Goal: Task Accomplishment & Management: Manage account settings

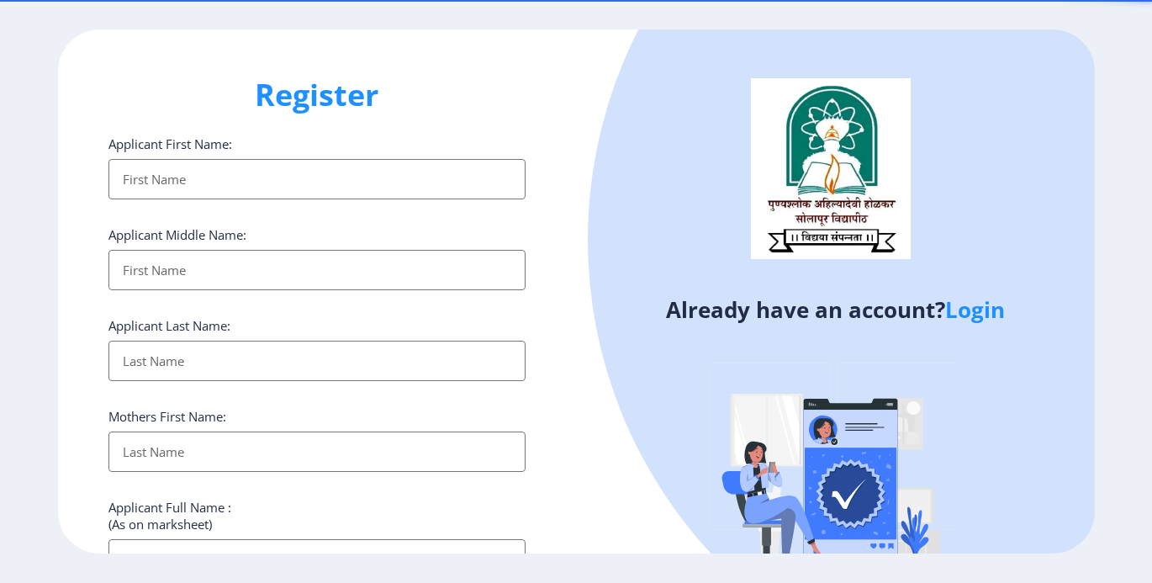
select select
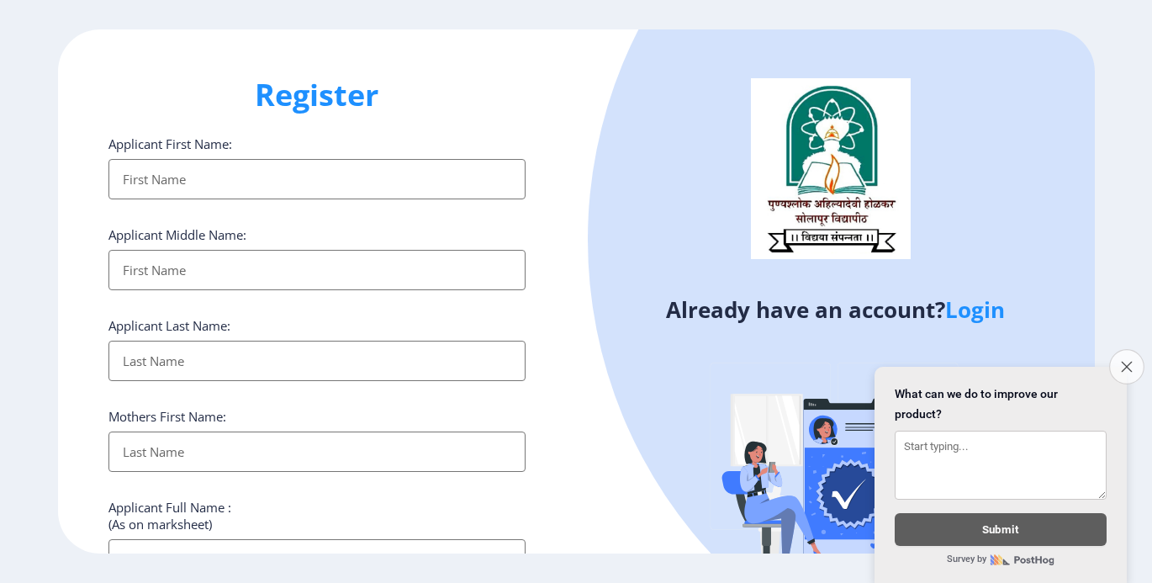
click at [1121, 361] on icon "Close survey" at bounding box center [1126, 366] width 11 height 11
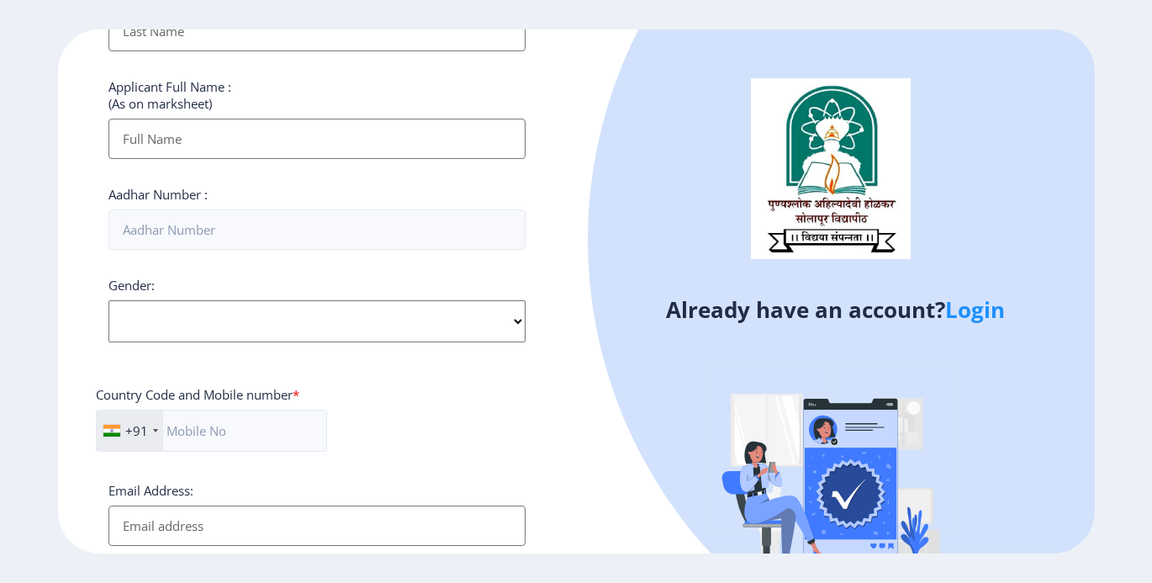
scroll to position [646, 0]
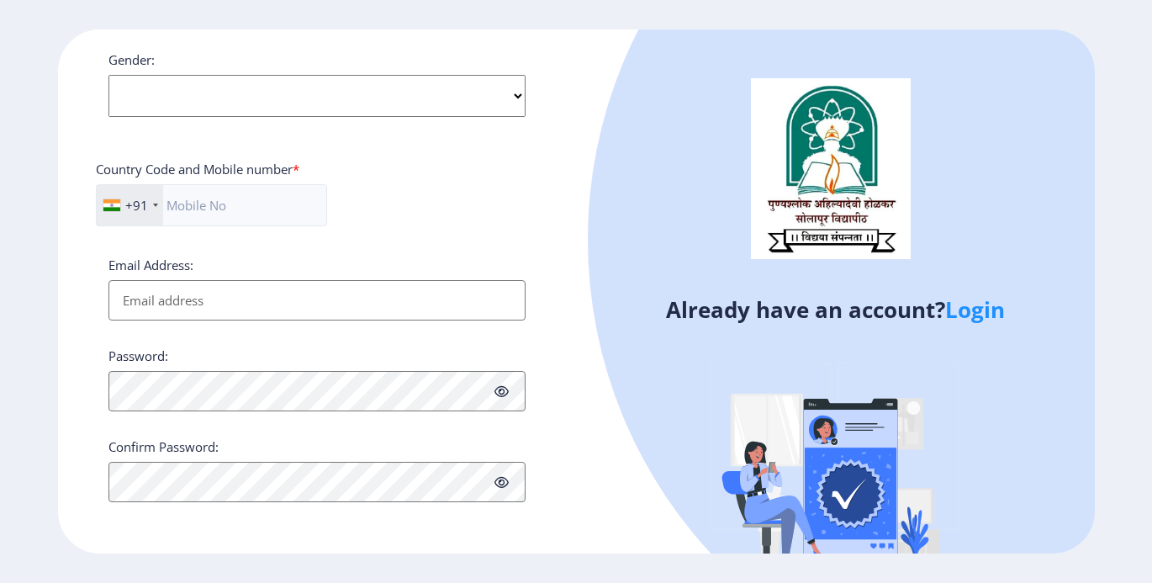
click at [965, 310] on link "Login" at bounding box center [975, 309] width 60 height 30
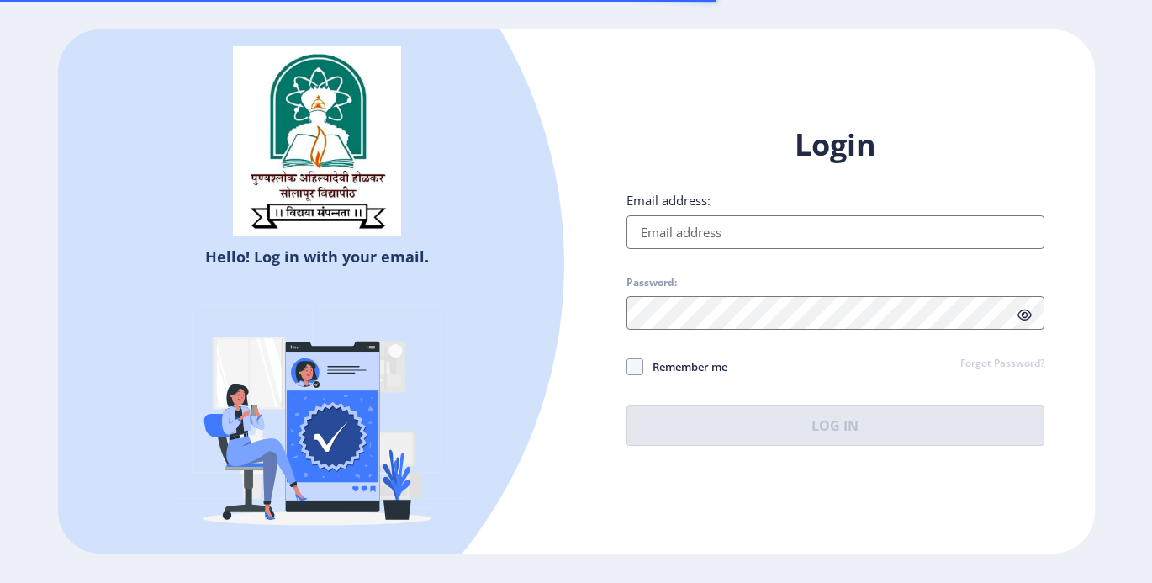
click at [656, 235] on input "Email address:" at bounding box center [835, 232] width 418 height 34
click at [686, 230] on input "Email address:" at bounding box center [835, 232] width 418 height 34
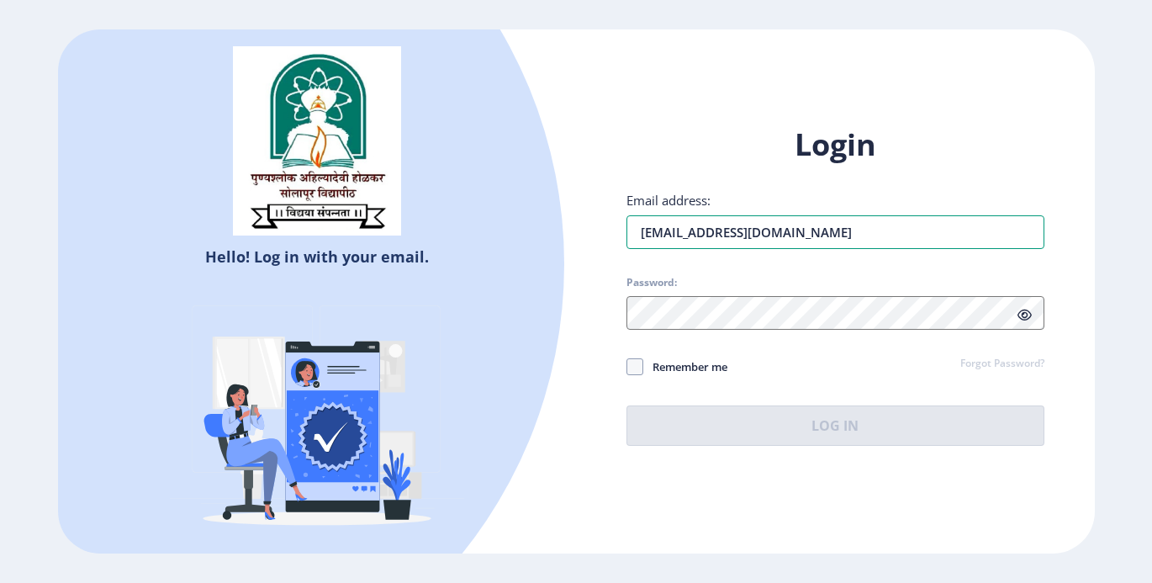
type input "[EMAIL_ADDRESS][DOMAIN_NAME]"
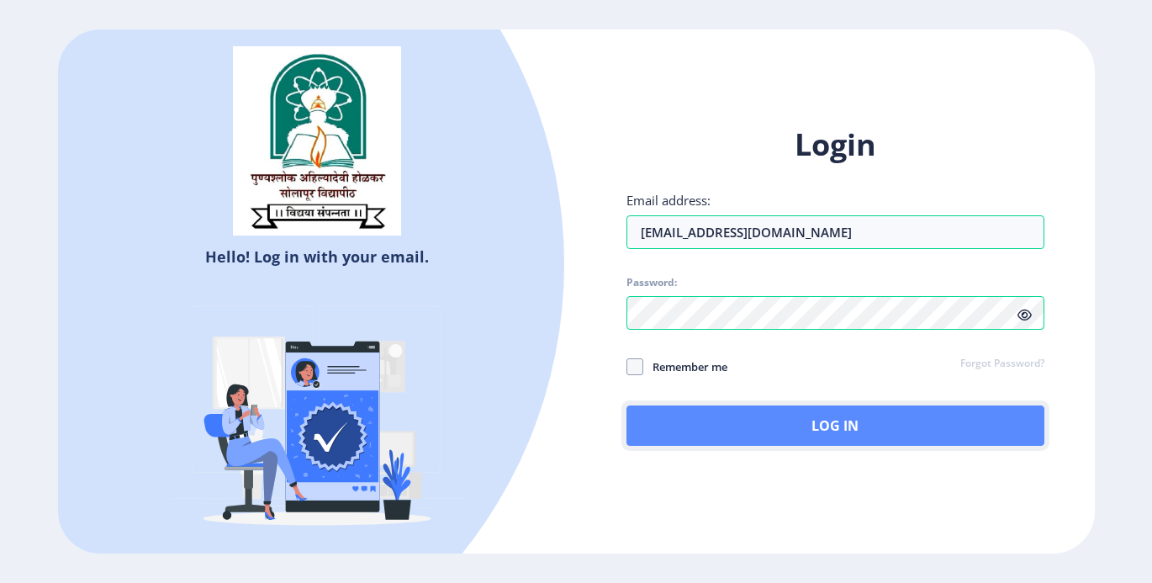
click at [805, 440] on button "Log In" at bounding box center [835, 425] width 418 height 40
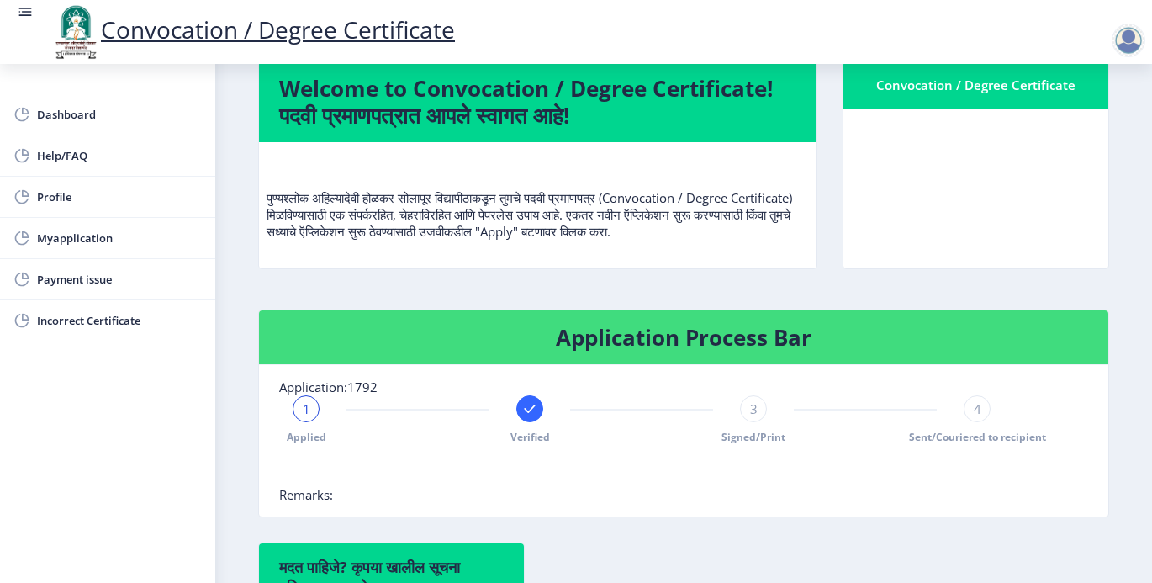
scroll to position [84, 0]
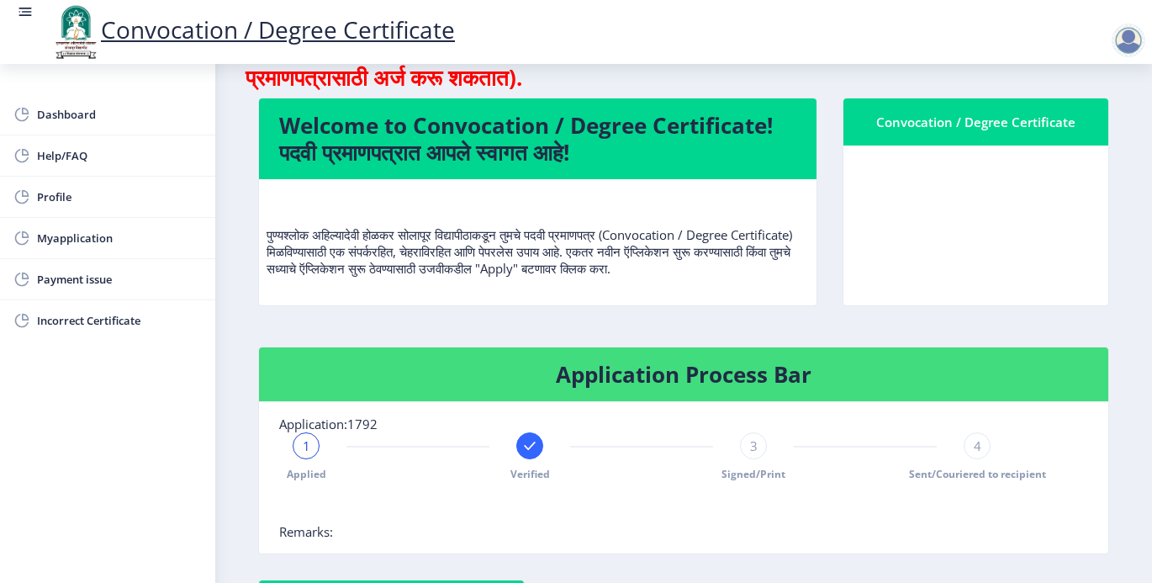
click at [973, 448] on span "4" at bounding box center [977, 445] width 8 height 17
click at [973, 446] on span "4" at bounding box center [977, 445] width 8 height 17
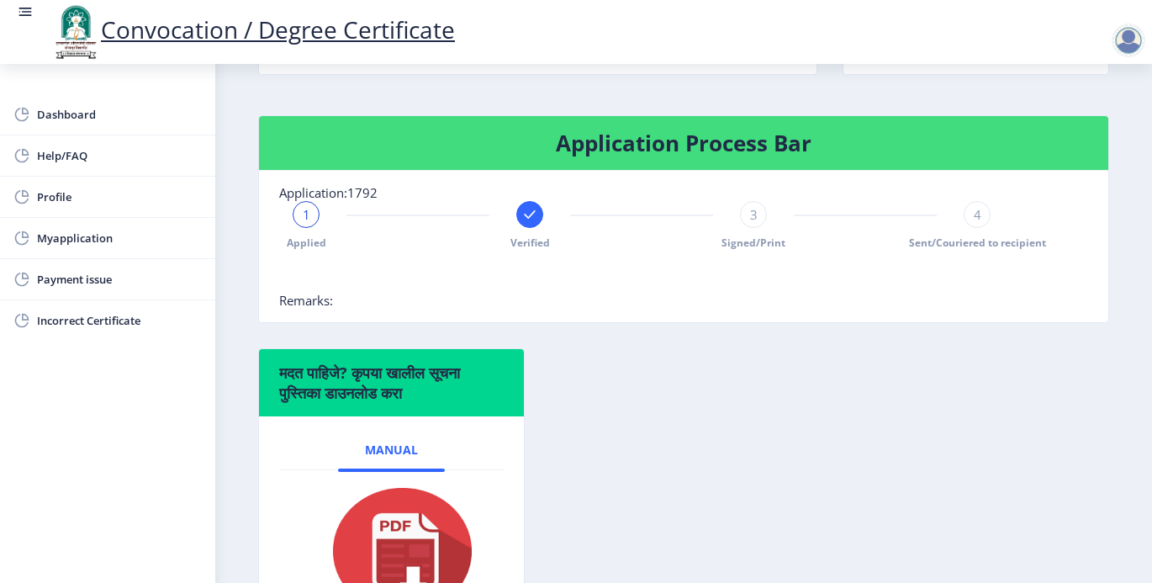
scroll to position [297, 0]
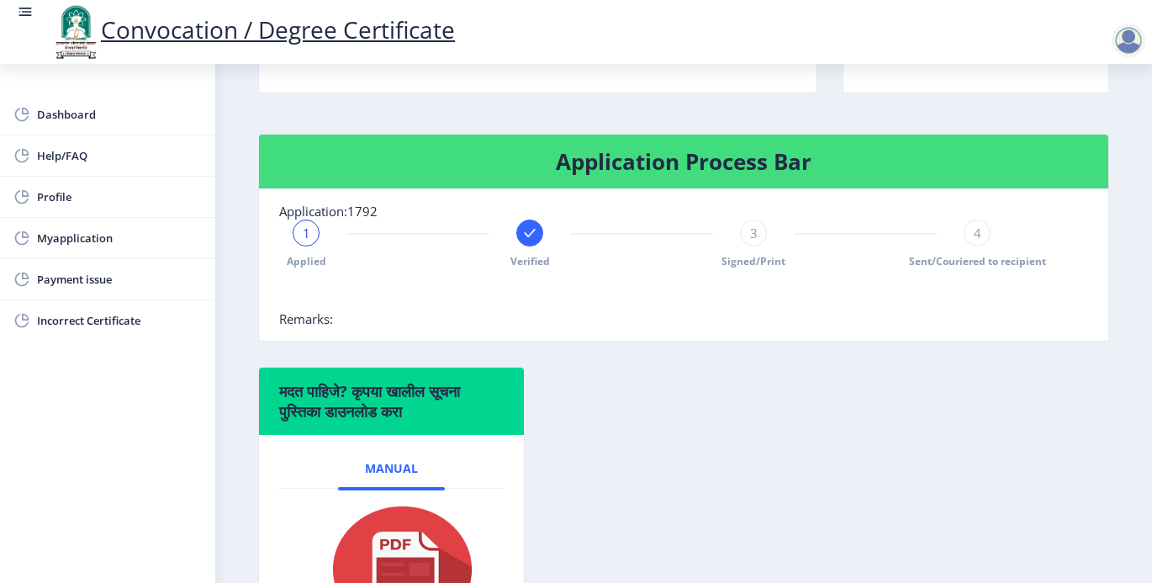
click at [751, 238] on span "3" at bounding box center [754, 232] width 8 height 17
click at [751, 240] on span "3" at bounding box center [754, 232] width 8 height 17
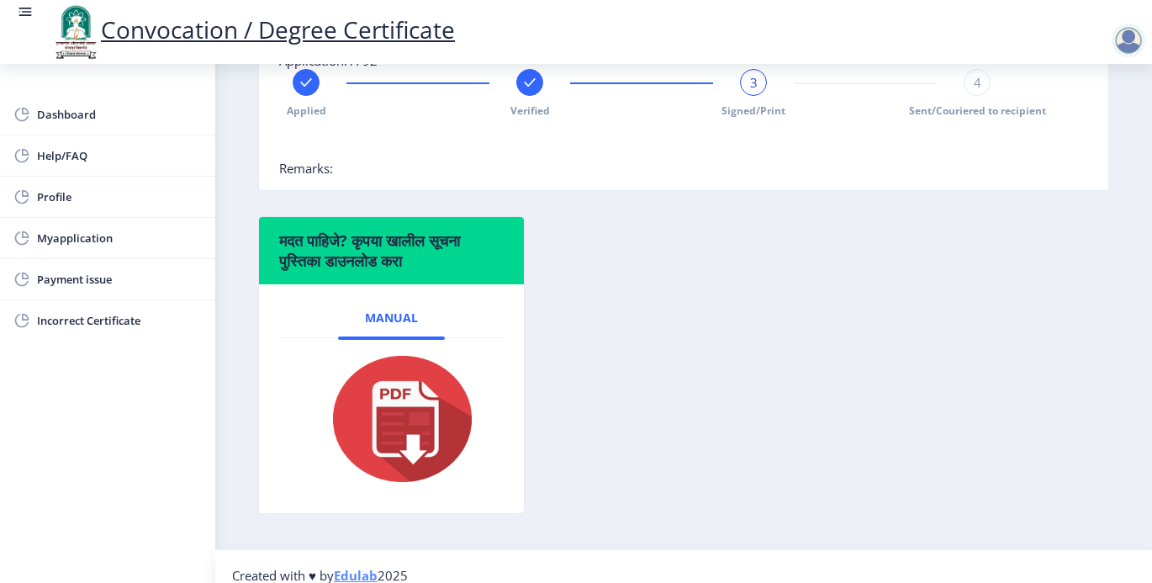
scroll to position [465, 0]
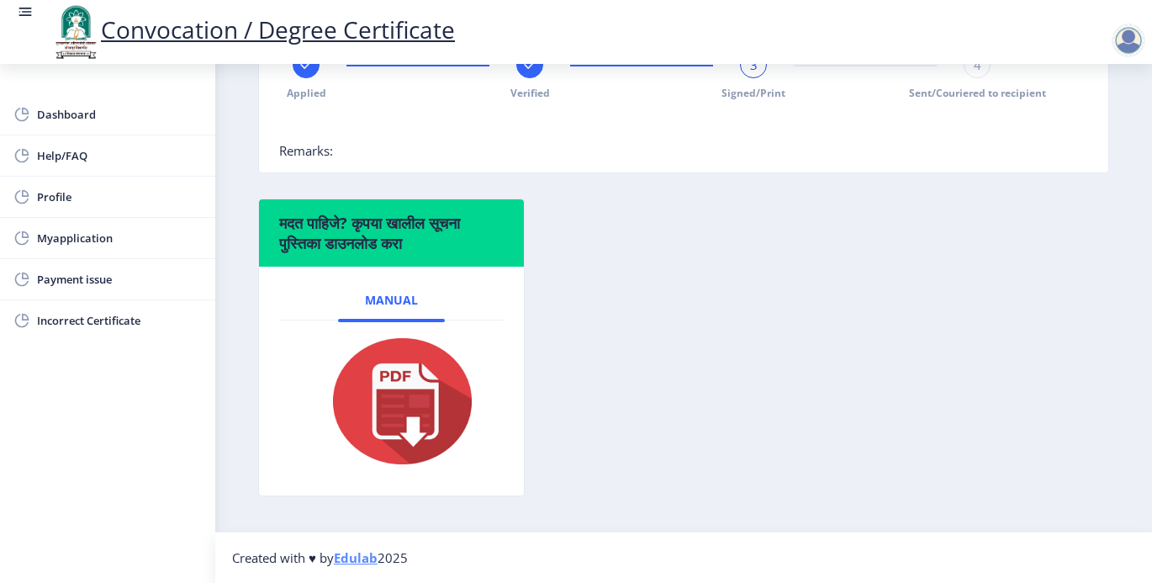
click at [410, 409] on img at bounding box center [392, 401] width 168 height 135
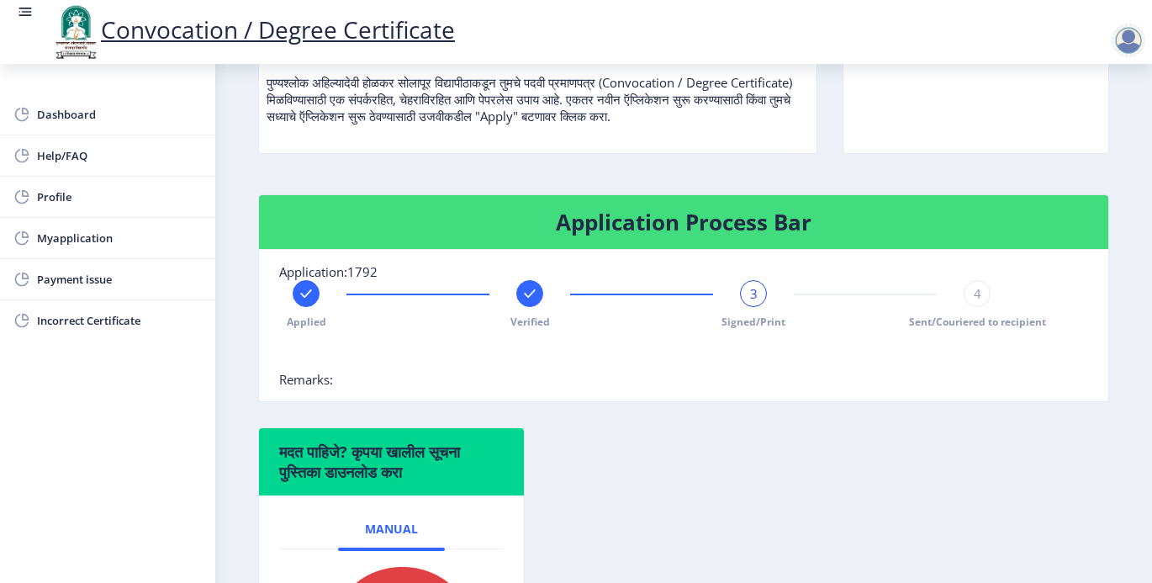
scroll to position [336, 0]
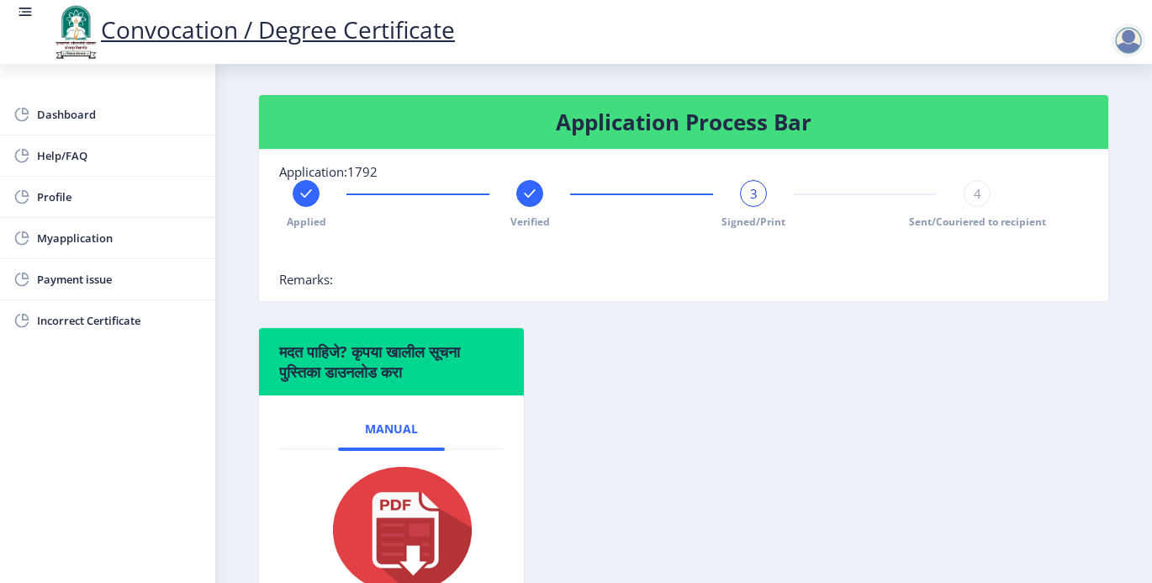
click at [758, 189] on div "3" at bounding box center [753, 193] width 27 height 27
click at [758, 190] on div "3" at bounding box center [753, 193] width 27 height 27
click at [759, 191] on div "3" at bounding box center [753, 193] width 27 height 27
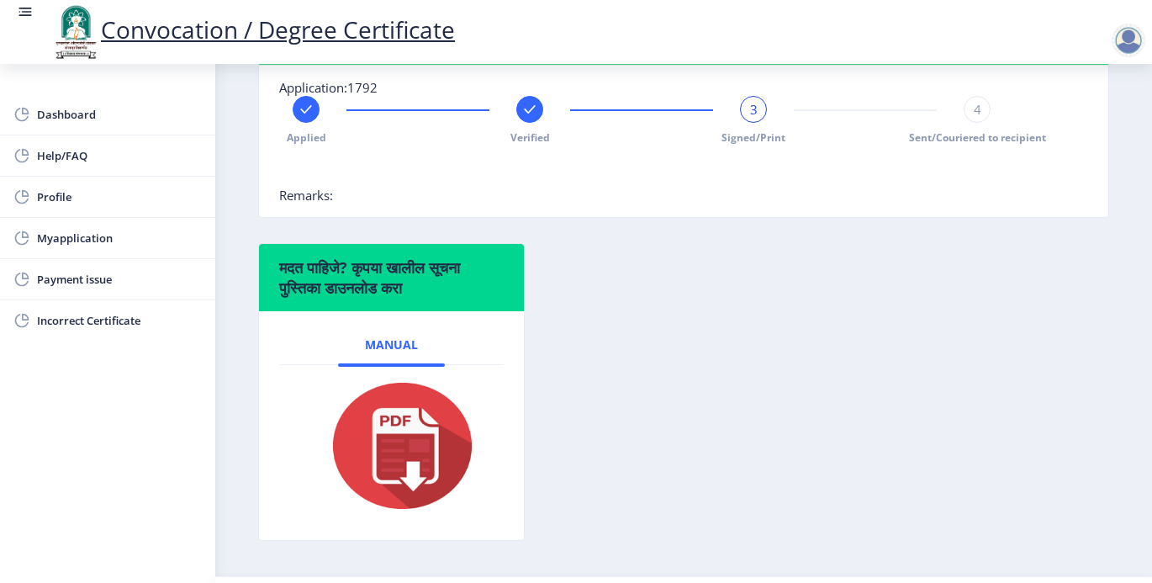
click at [979, 134] on span "Sent/Couriered to recipient" at bounding box center [977, 137] width 137 height 14
click at [948, 336] on div "मदत पाहिजे? कृपया खालील सूचना पुस्तिका डाउनलोड करा Manual" at bounding box center [683, 404] width 876 height 323
click at [973, 111] on span "4" at bounding box center [977, 109] width 8 height 17
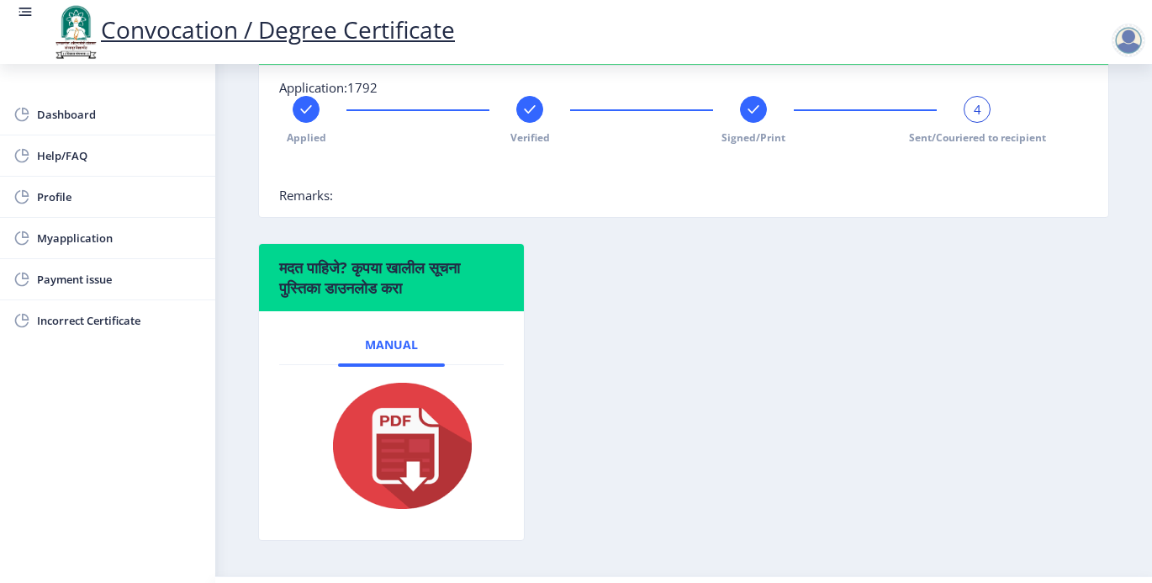
click at [968, 324] on div "मदत पाहिजे? कृपया खालील सूचना पुस्तिका डाउनलोड करा Manual" at bounding box center [683, 404] width 876 height 323
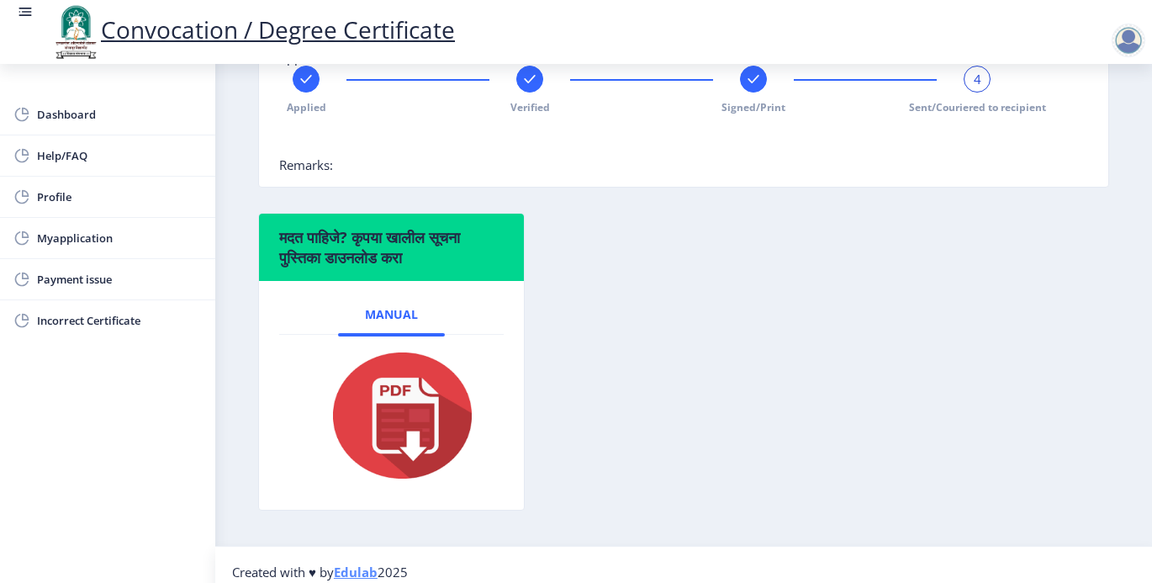
scroll to position [465, 0]
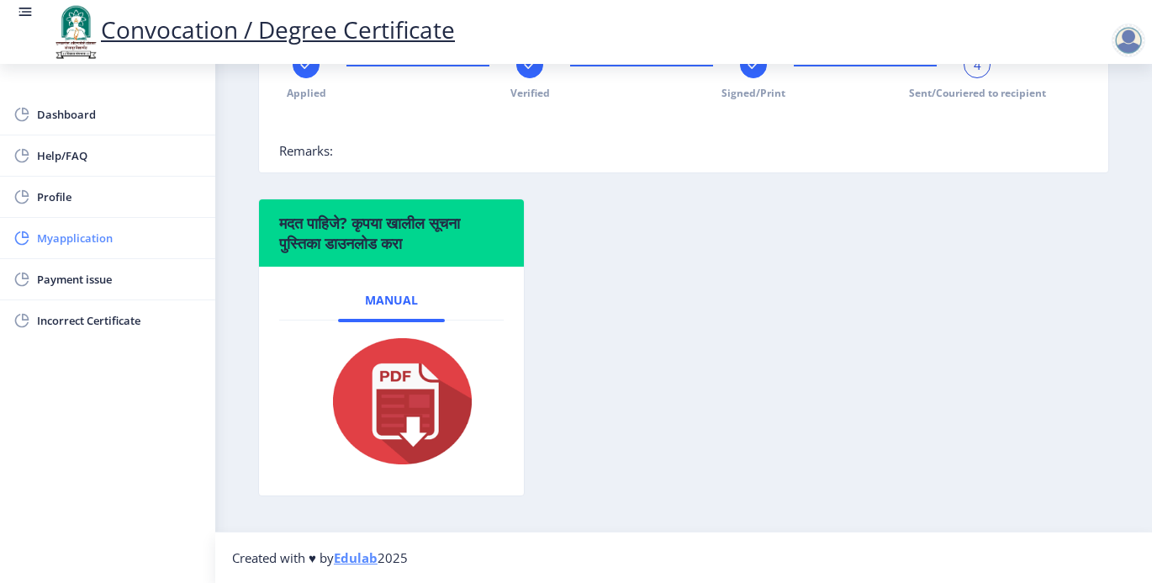
click at [98, 242] on span "Myapplication" at bounding box center [119, 238] width 165 height 20
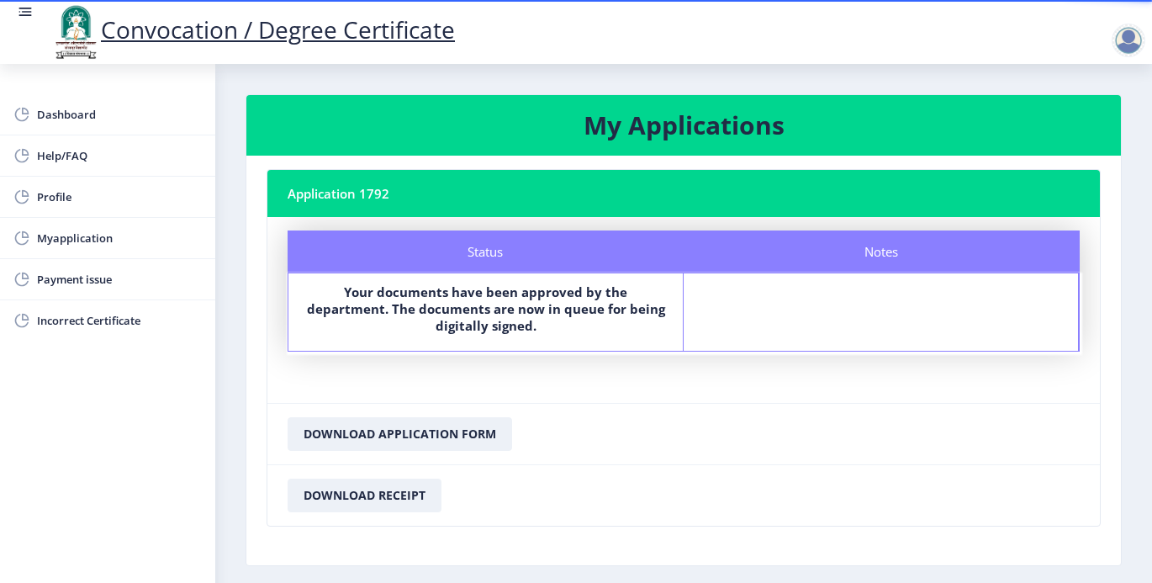
click at [608, 335] on div "Your documents have been approved by the department. The documents are now in q…" at bounding box center [485, 311] width 364 height 57
click at [361, 431] on button "Download Application Form" at bounding box center [400, 434] width 224 height 34
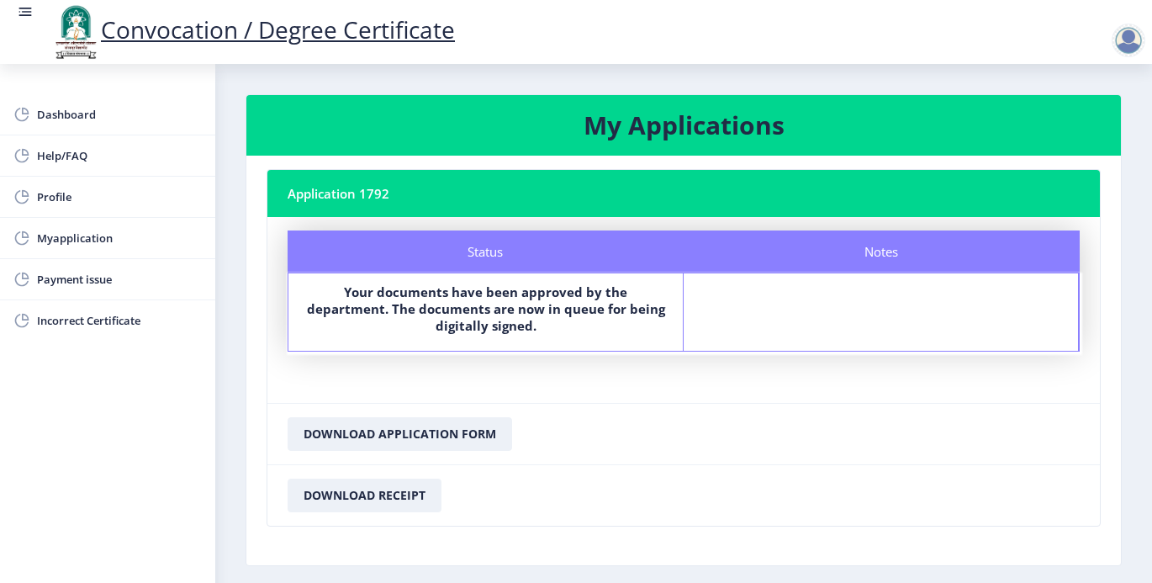
click at [797, 315] on div "Notes" at bounding box center [880, 311] width 395 height 77
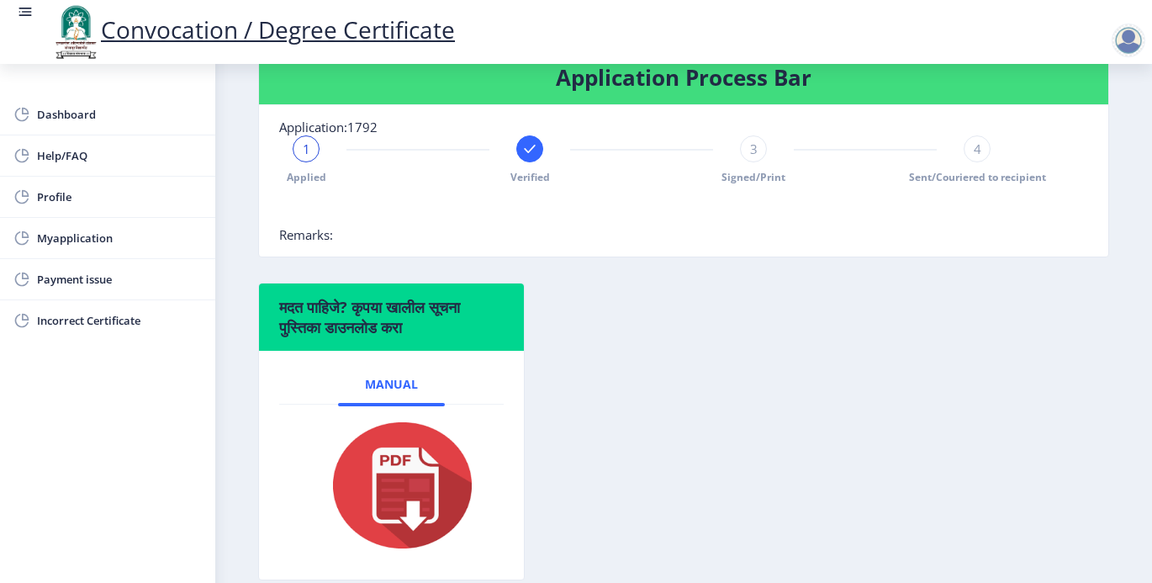
scroll to position [465, 0]
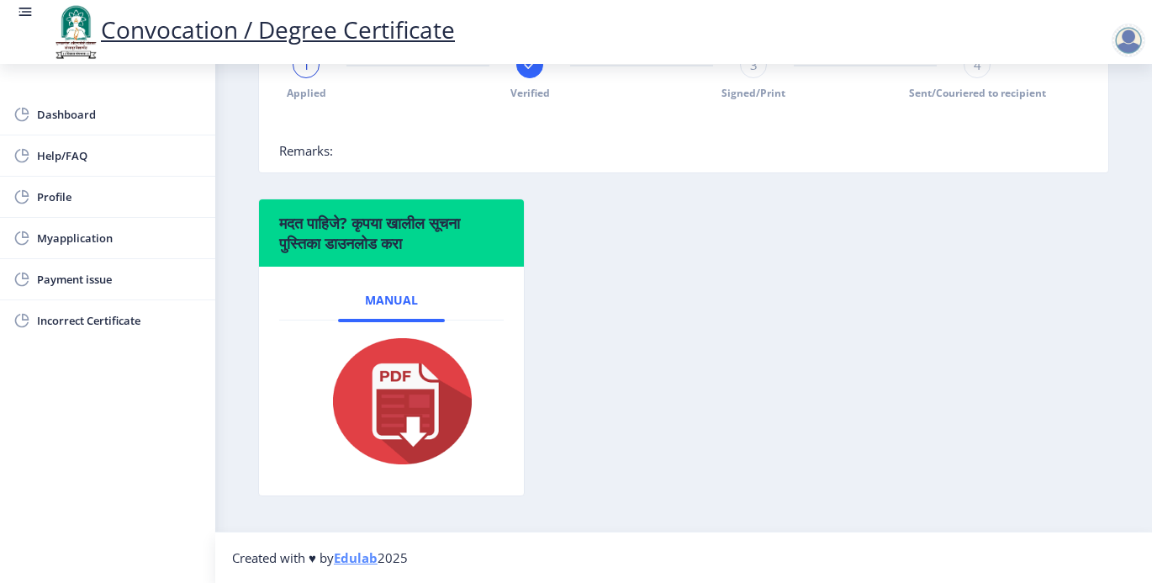
click at [411, 414] on img at bounding box center [392, 401] width 168 height 135
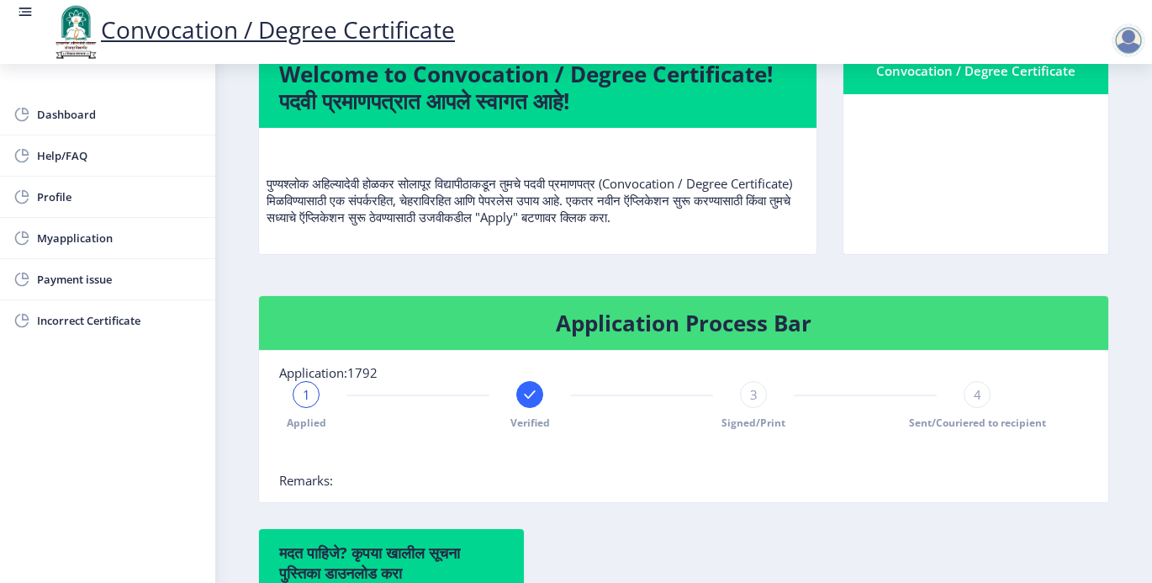
scroll to position [129, 0]
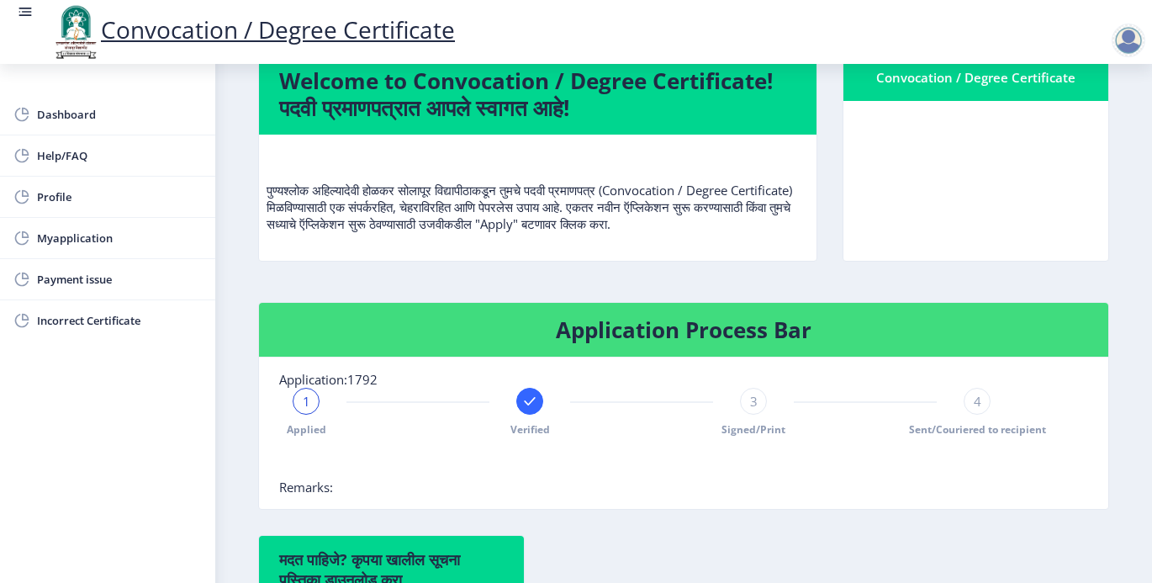
click at [525, 408] on rect at bounding box center [529, 401] width 17 height 17
click at [526, 408] on span "2" at bounding box center [530, 401] width 8 height 17
click at [639, 477] on div at bounding box center [641, 462] width 725 height 34
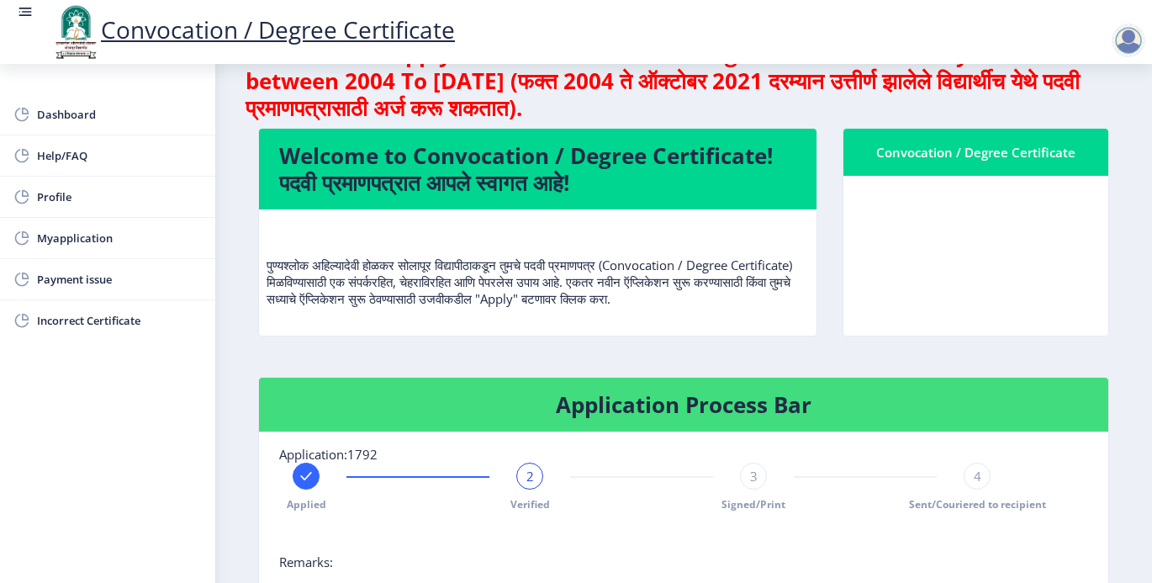
scroll to position [0, 0]
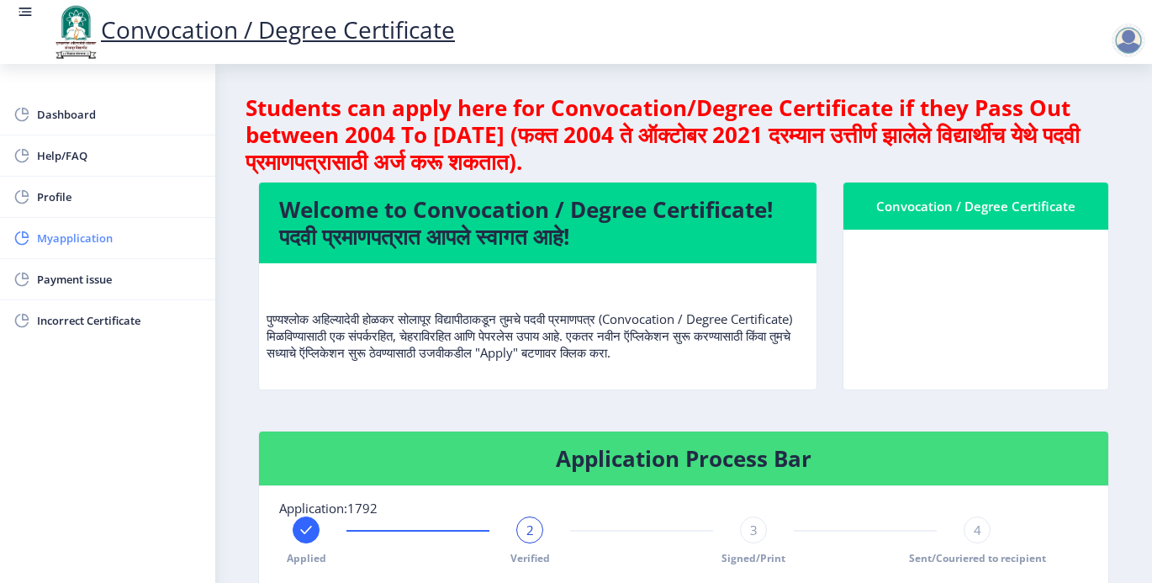
click at [84, 238] on span "Myapplication" at bounding box center [119, 238] width 165 height 20
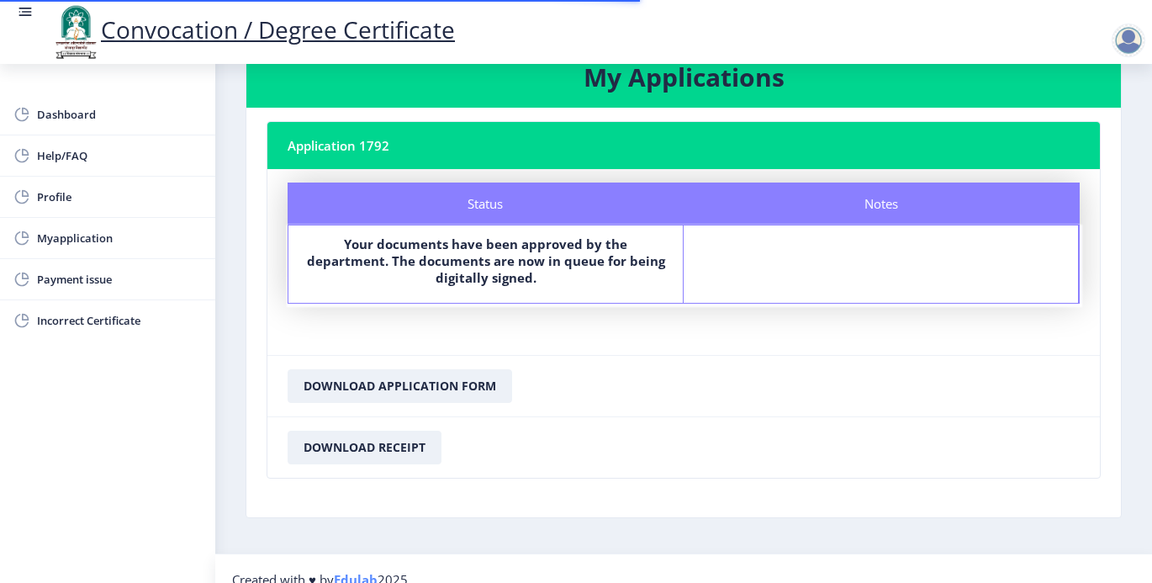
scroll to position [70, 0]
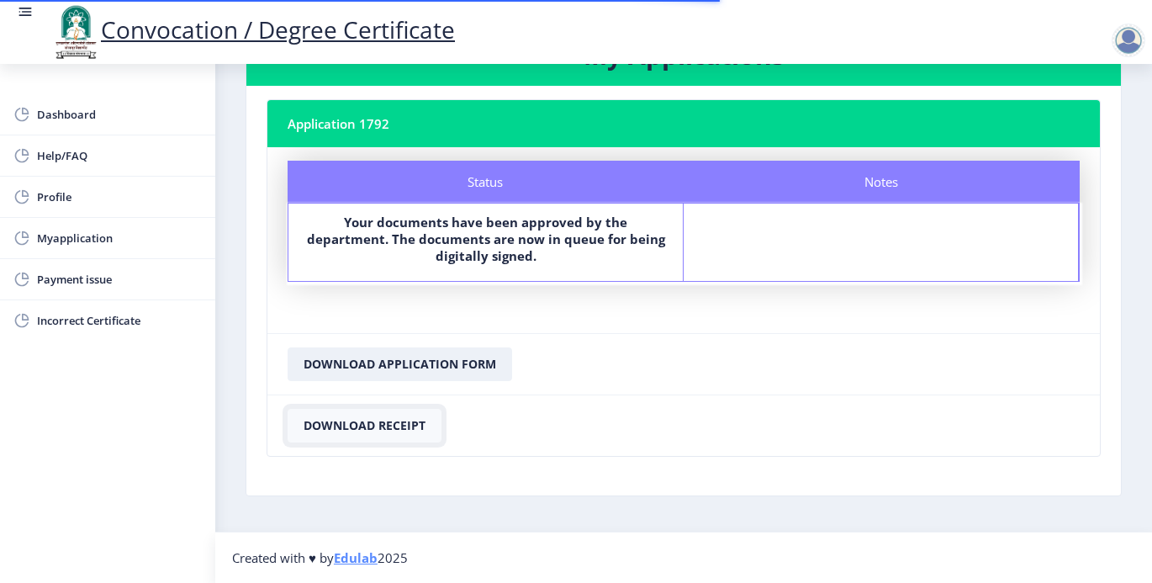
click at [370, 423] on button "Download Receipt" at bounding box center [365, 426] width 154 height 34
click at [399, 422] on button "Download Receipt" at bounding box center [365, 426] width 154 height 34
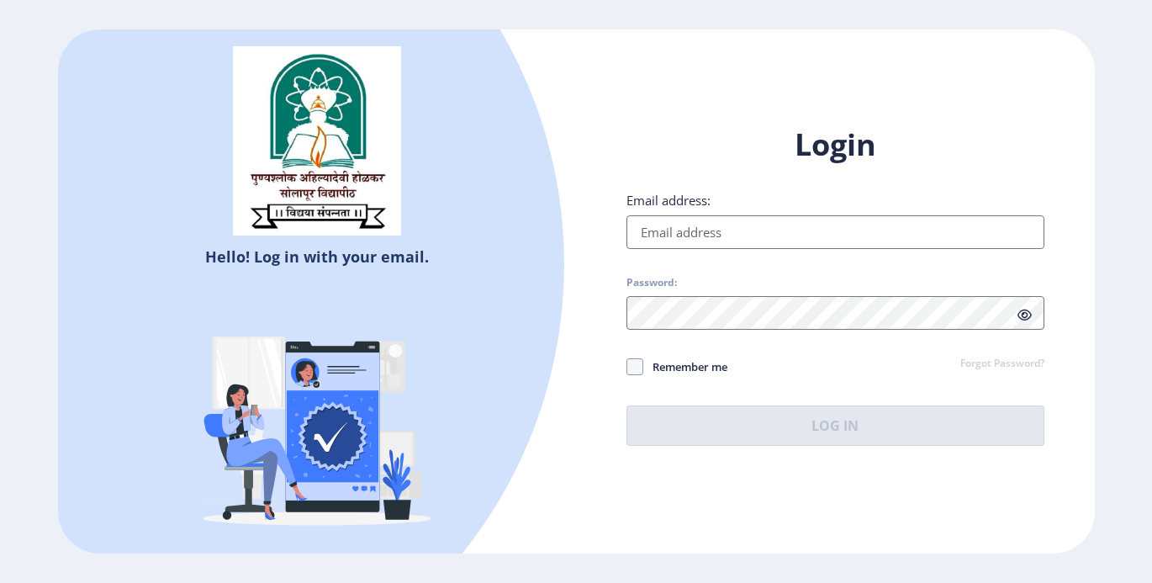
select select
